Goal: Task Accomplishment & Management: Manage account settings

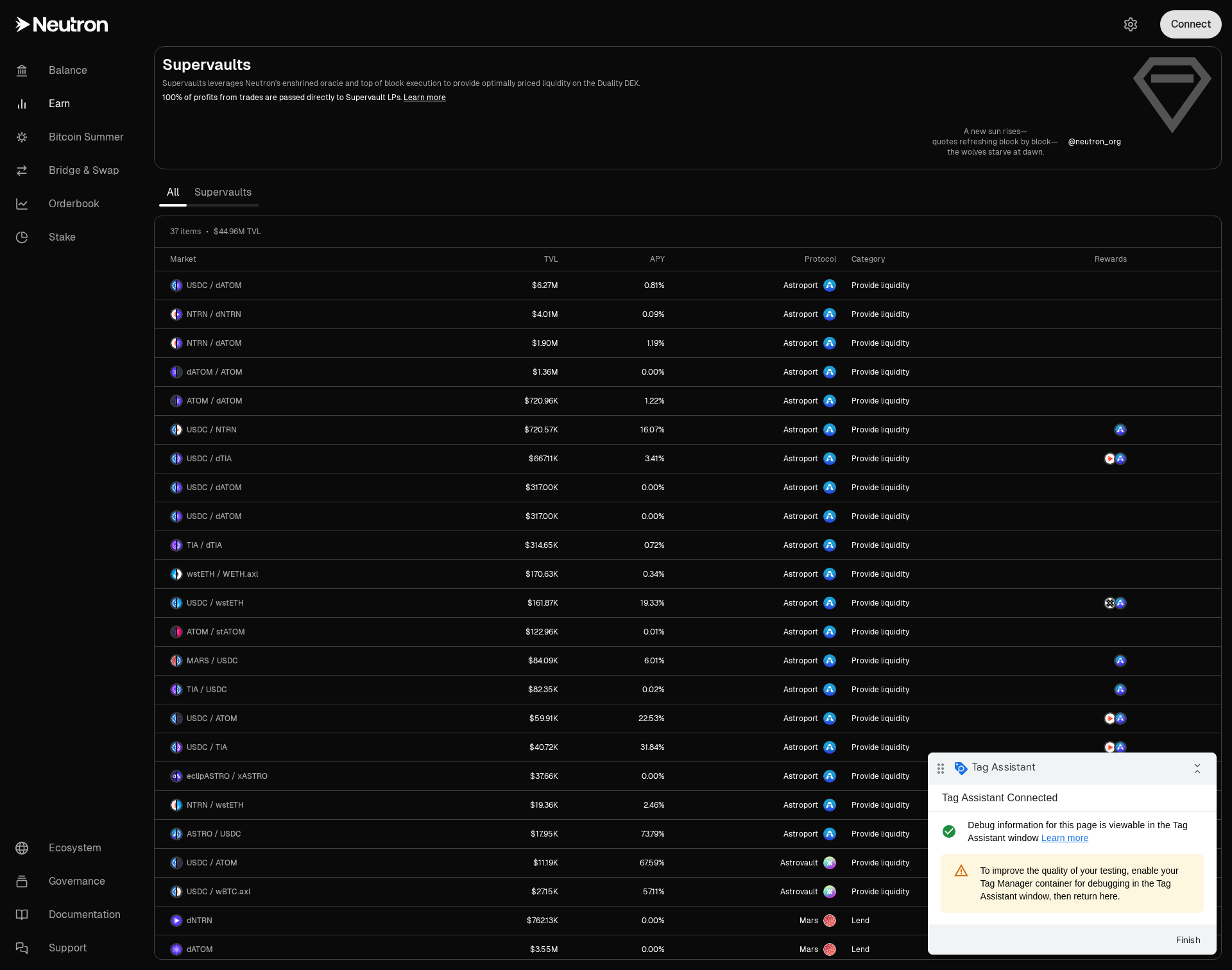
click at [1201, 20] on button "Connect" at bounding box center [1190, 24] width 61 height 28
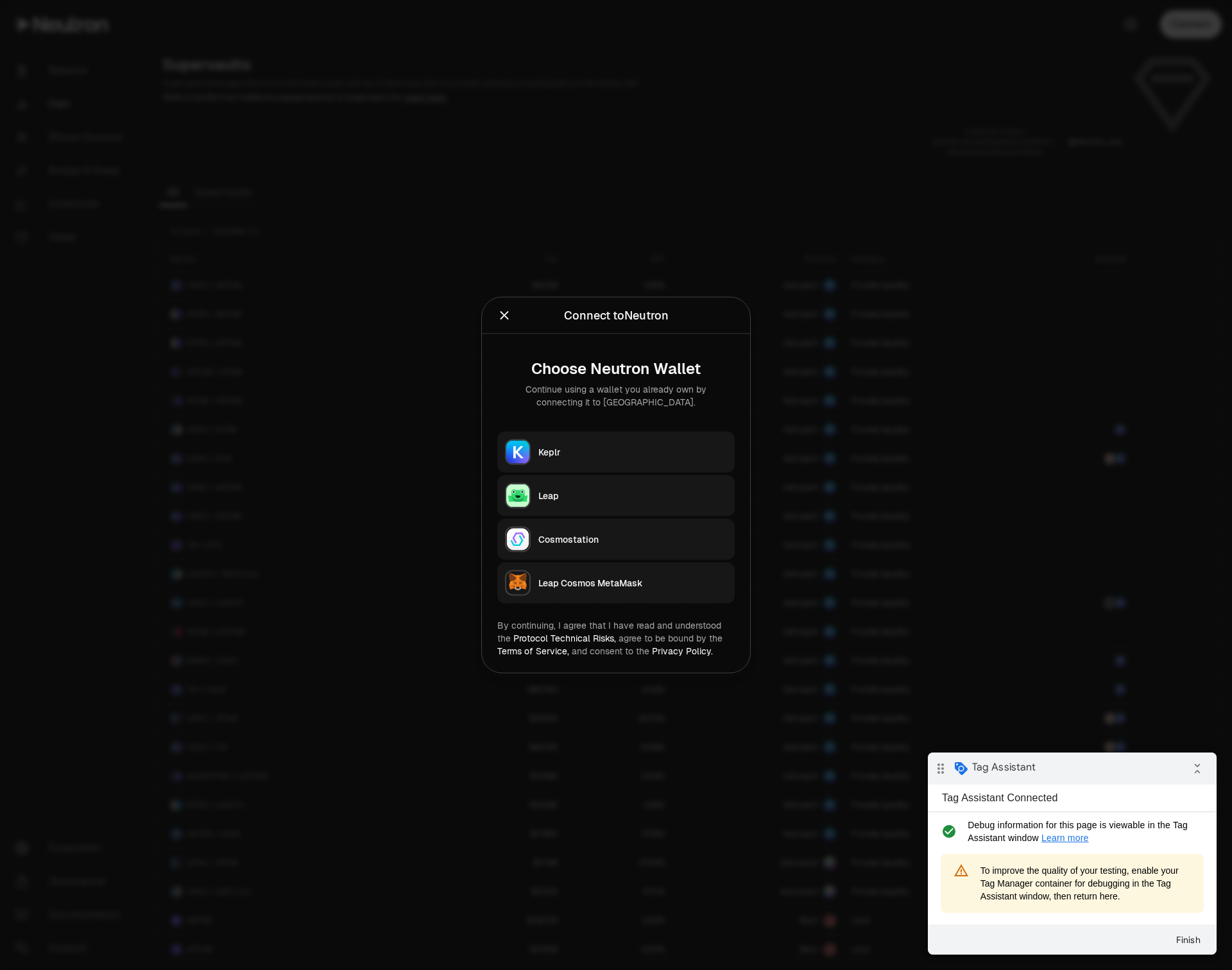
click at [642, 501] on div "Leap" at bounding box center [632, 496] width 188 height 13
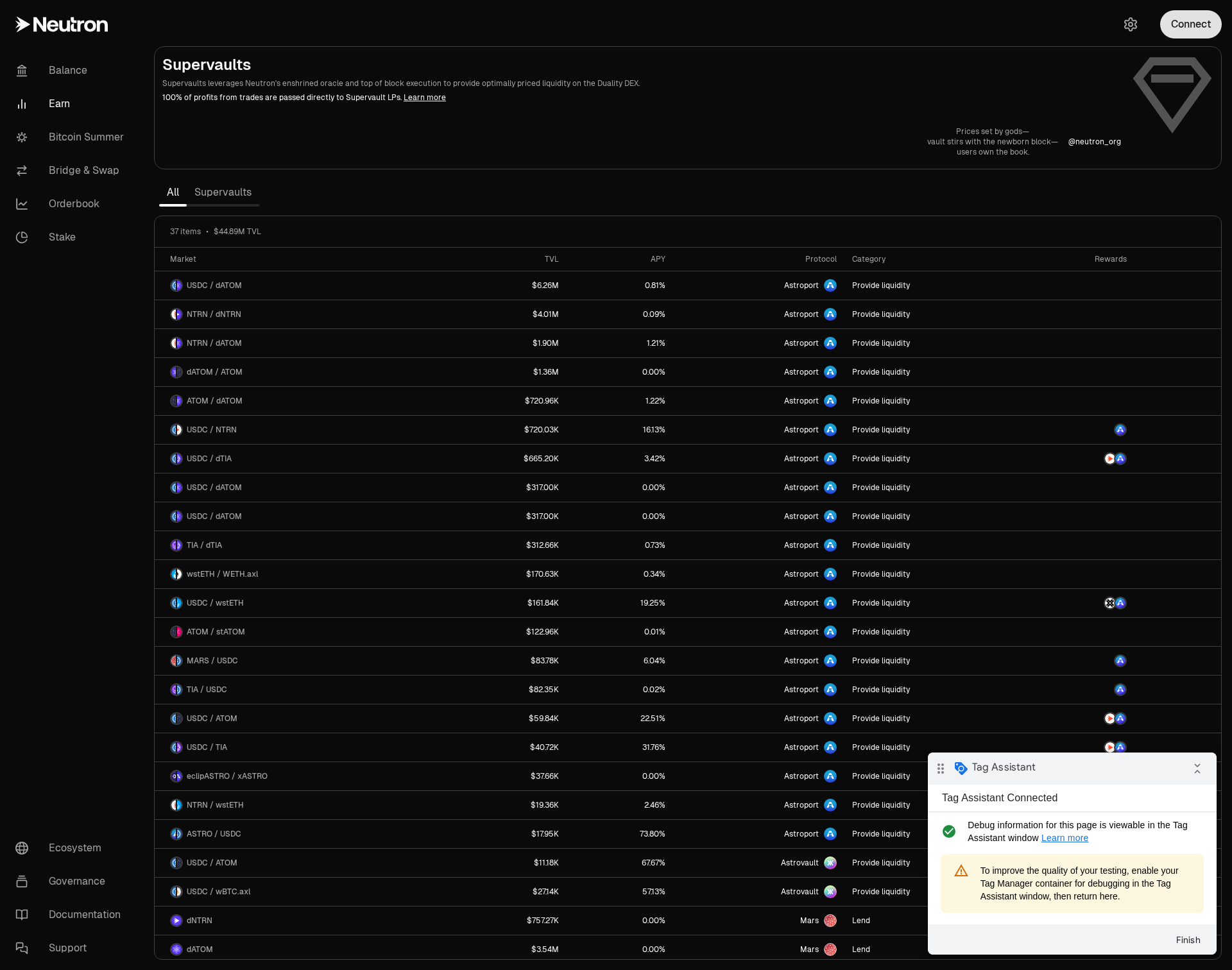
click at [1190, 26] on button "Connect" at bounding box center [1190, 24] width 61 height 28
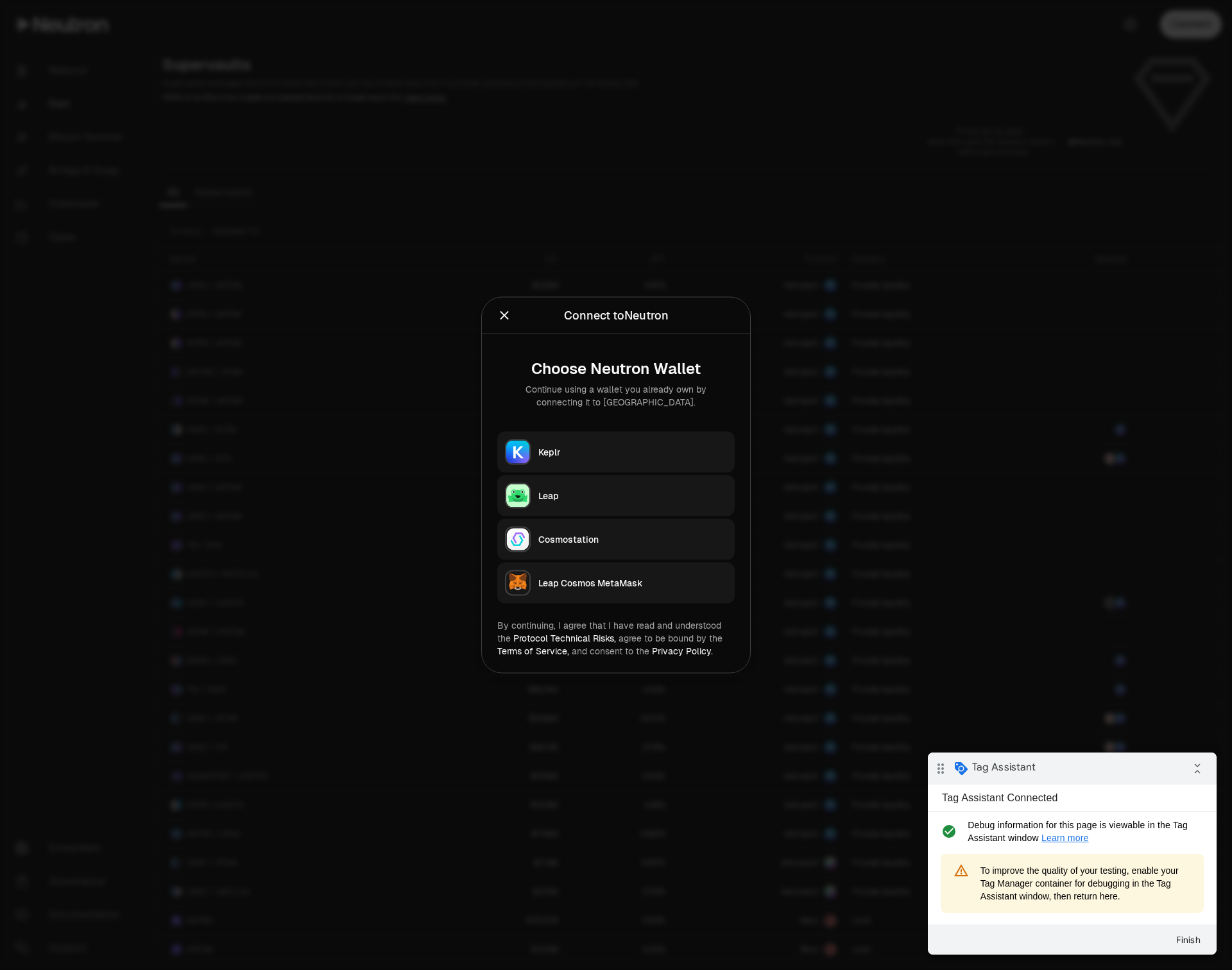
click at [576, 497] on div "Leap" at bounding box center [632, 496] width 188 height 13
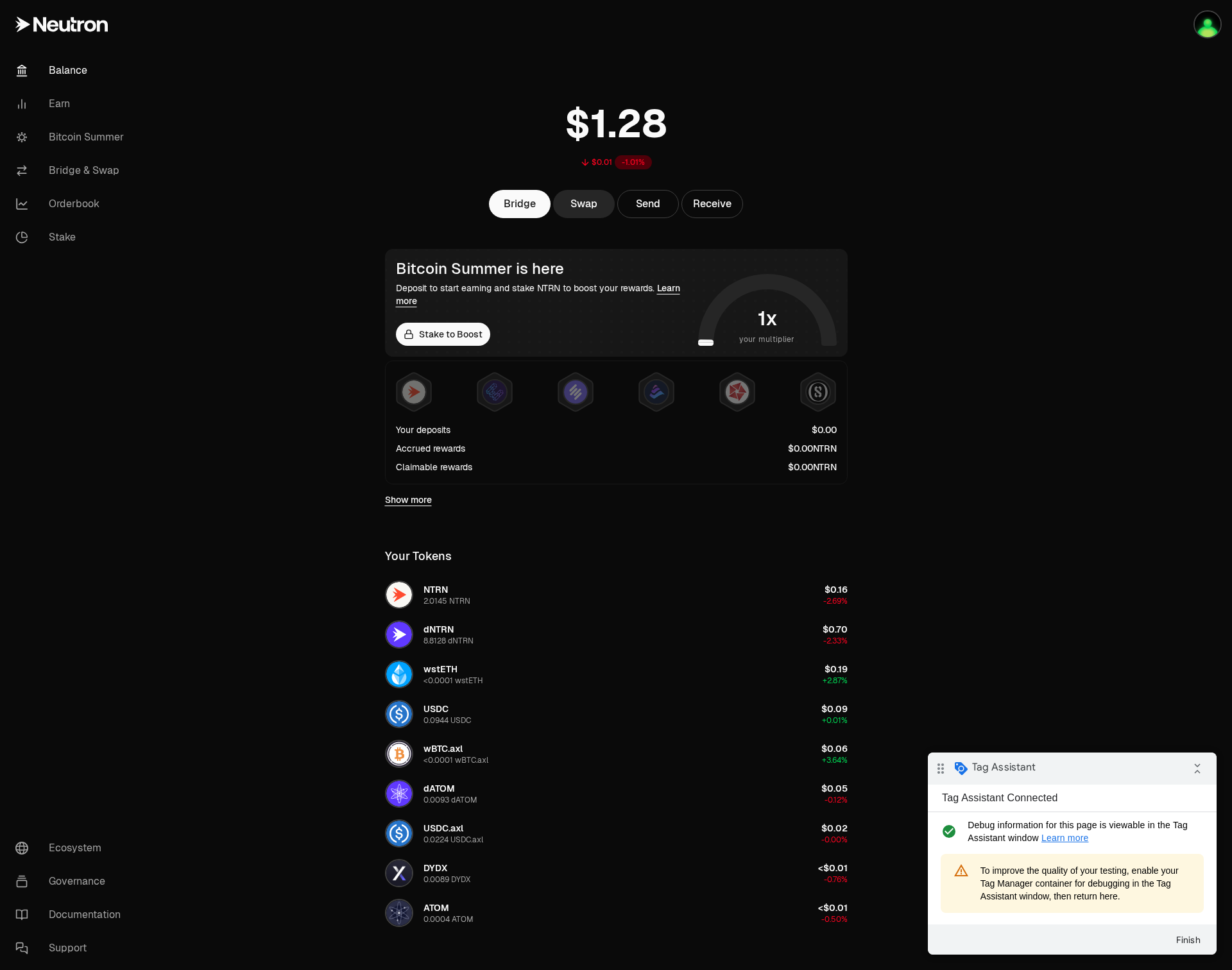
click at [1057, 126] on main "$0.01 -1.01% Bridge Swap Send Receive Bitcoin Summer is here Deposit to start e…" at bounding box center [688, 575] width 1088 height 1151
click at [1201, 24] on img "button" at bounding box center [1207, 24] width 26 height 26
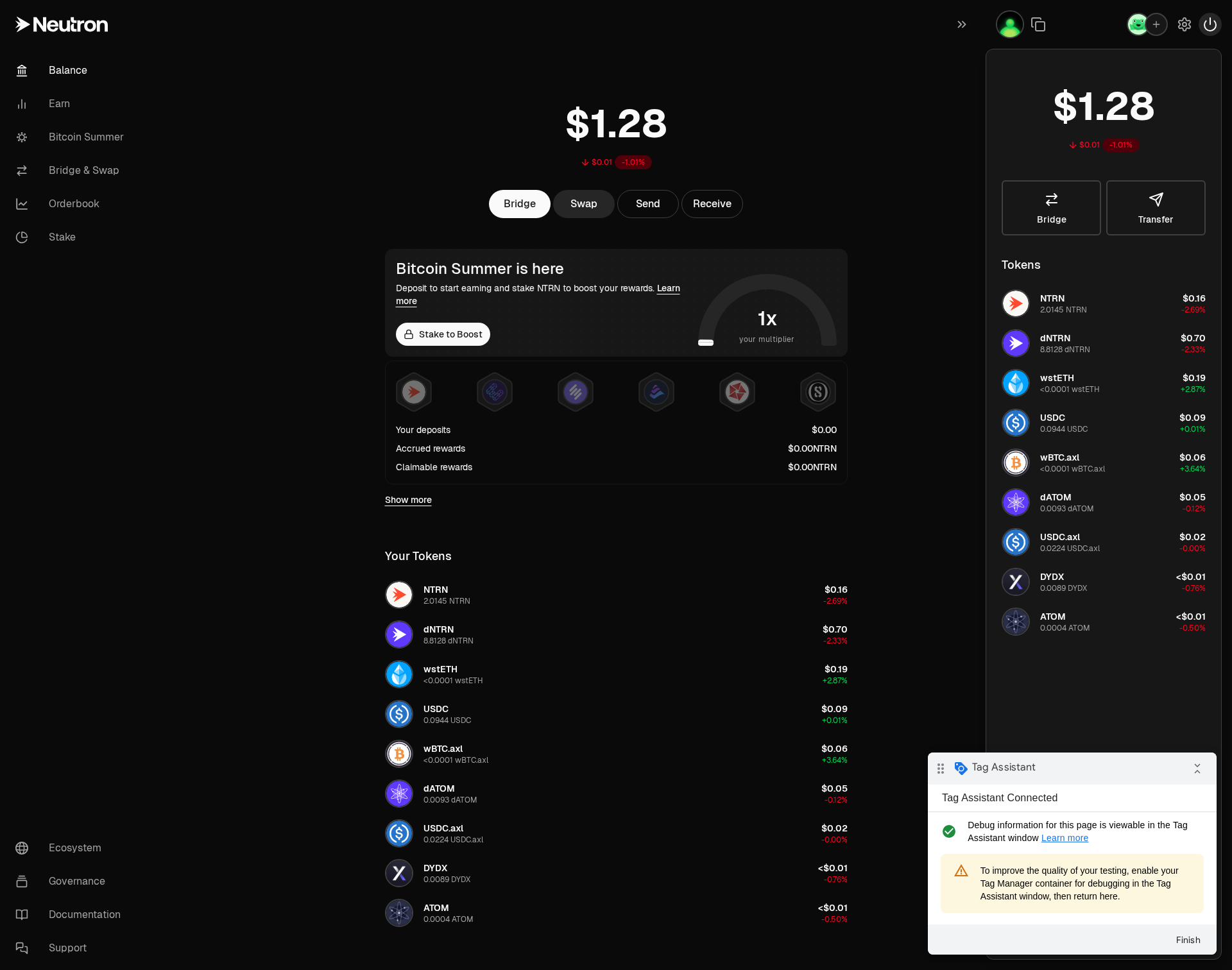
click at [1206, 24] on icon "button" at bounding box center [1210, 24] width 16 height 16
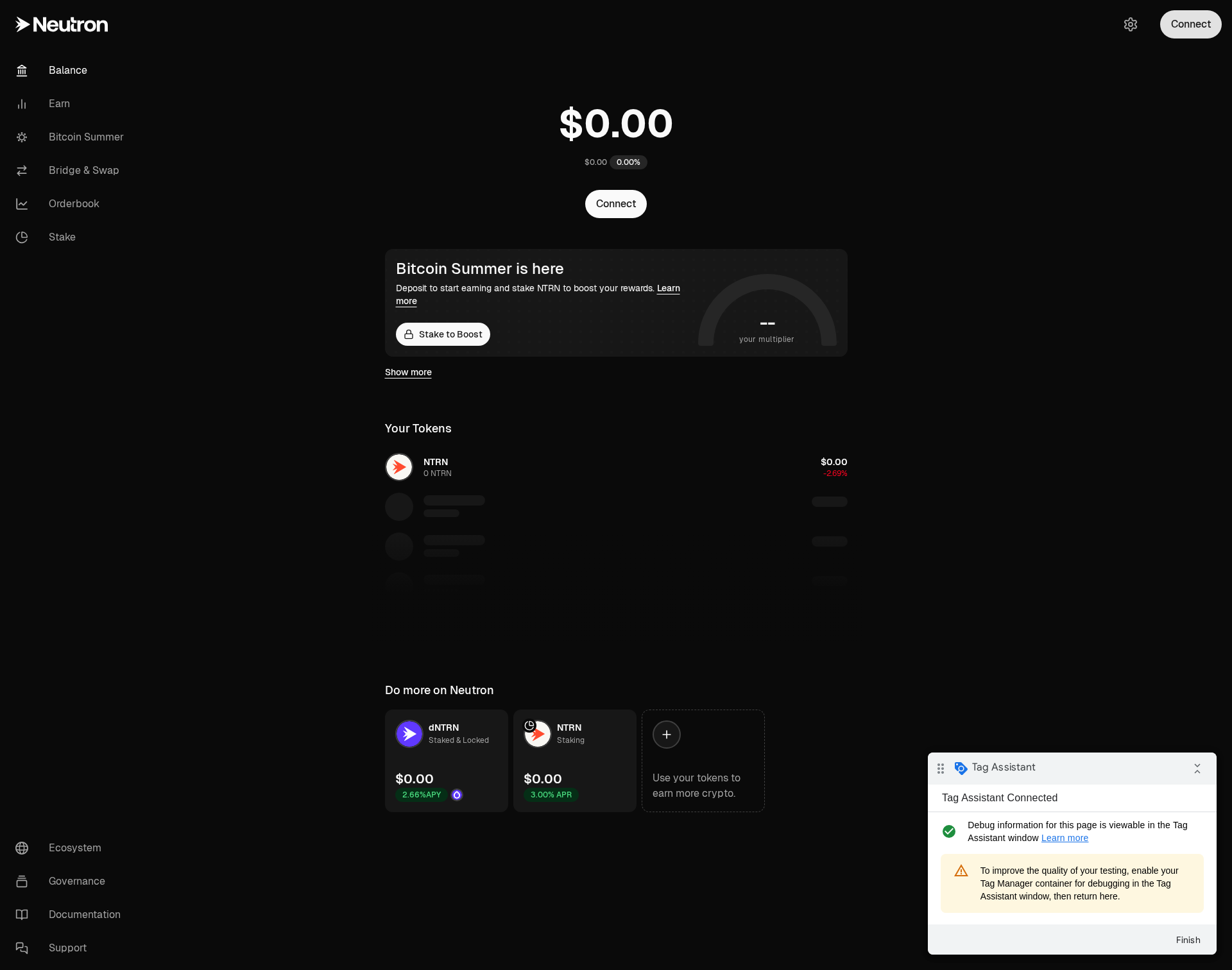
click at [1175, 30] on button "Connect" at bounding box center [1190, 24] width 61 height 28
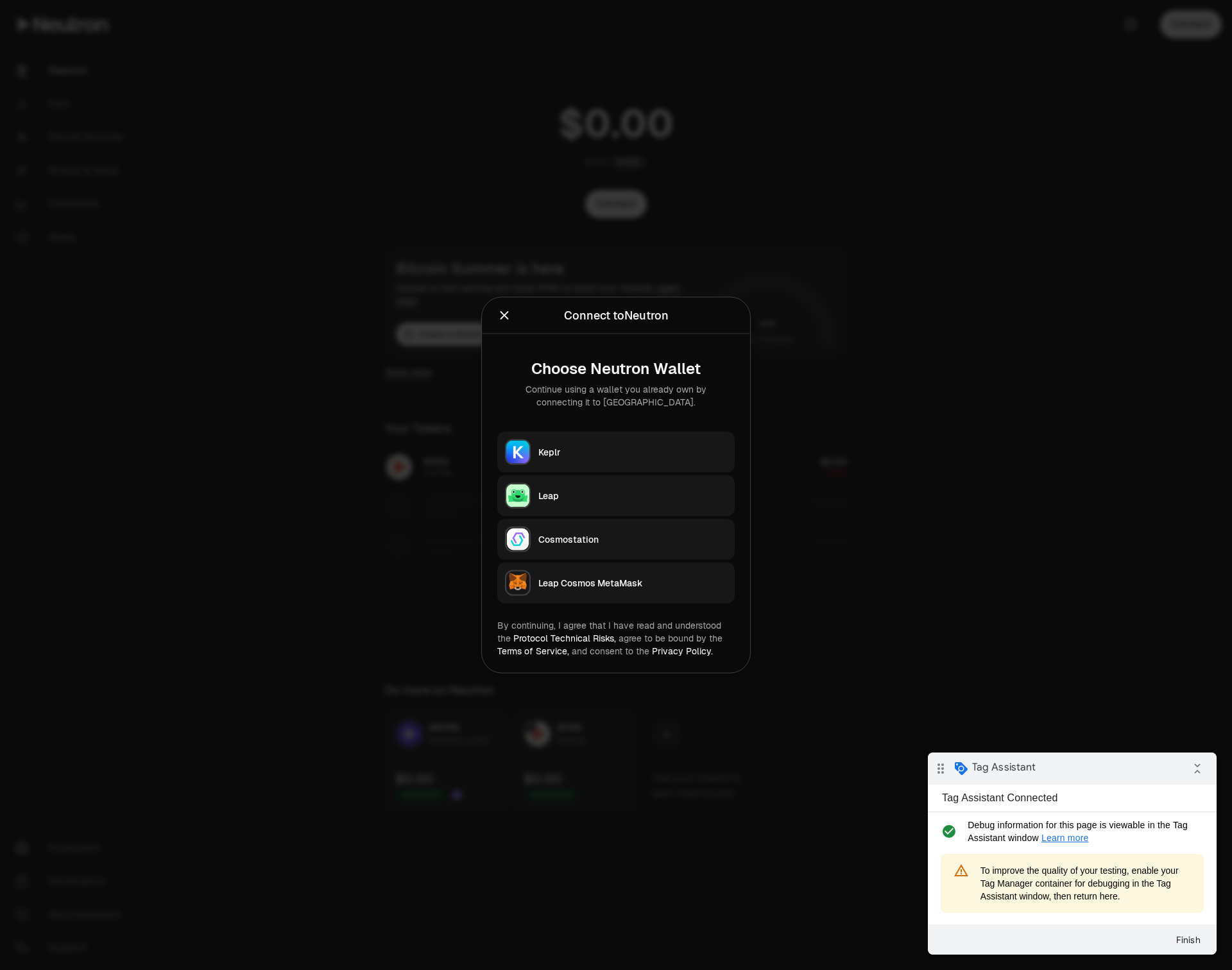
click at [572, 500] on div "Leap" at bounding box center [632, 496] width 188 height 13
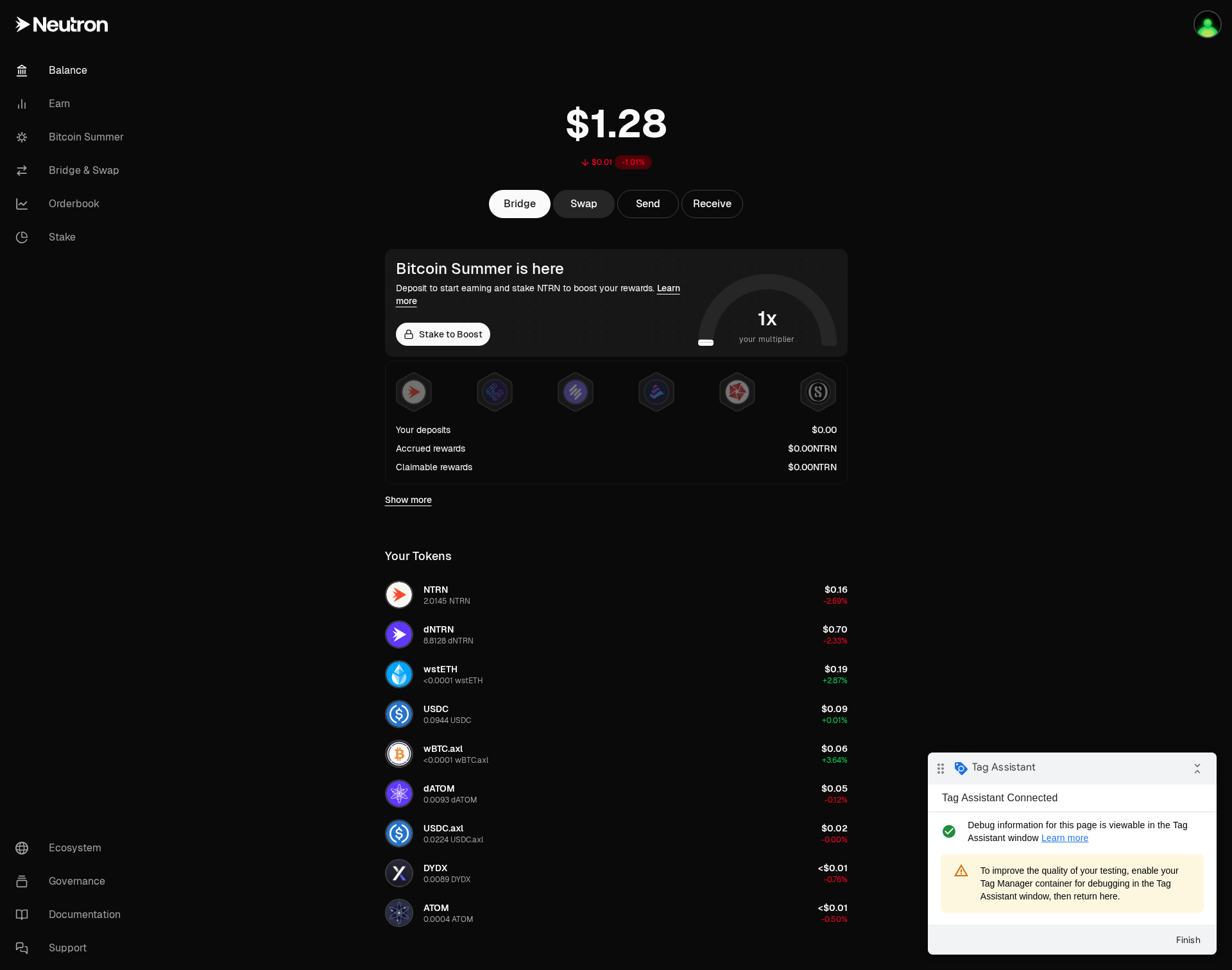
click at [261, 324] on main "$0.01 -1.01% Bridge Swap Send Receive Bitcoin Summer is here Deposit to start e…" at bounding box center [688, 575] width 1088 height 1151
